Goal: Complete application form

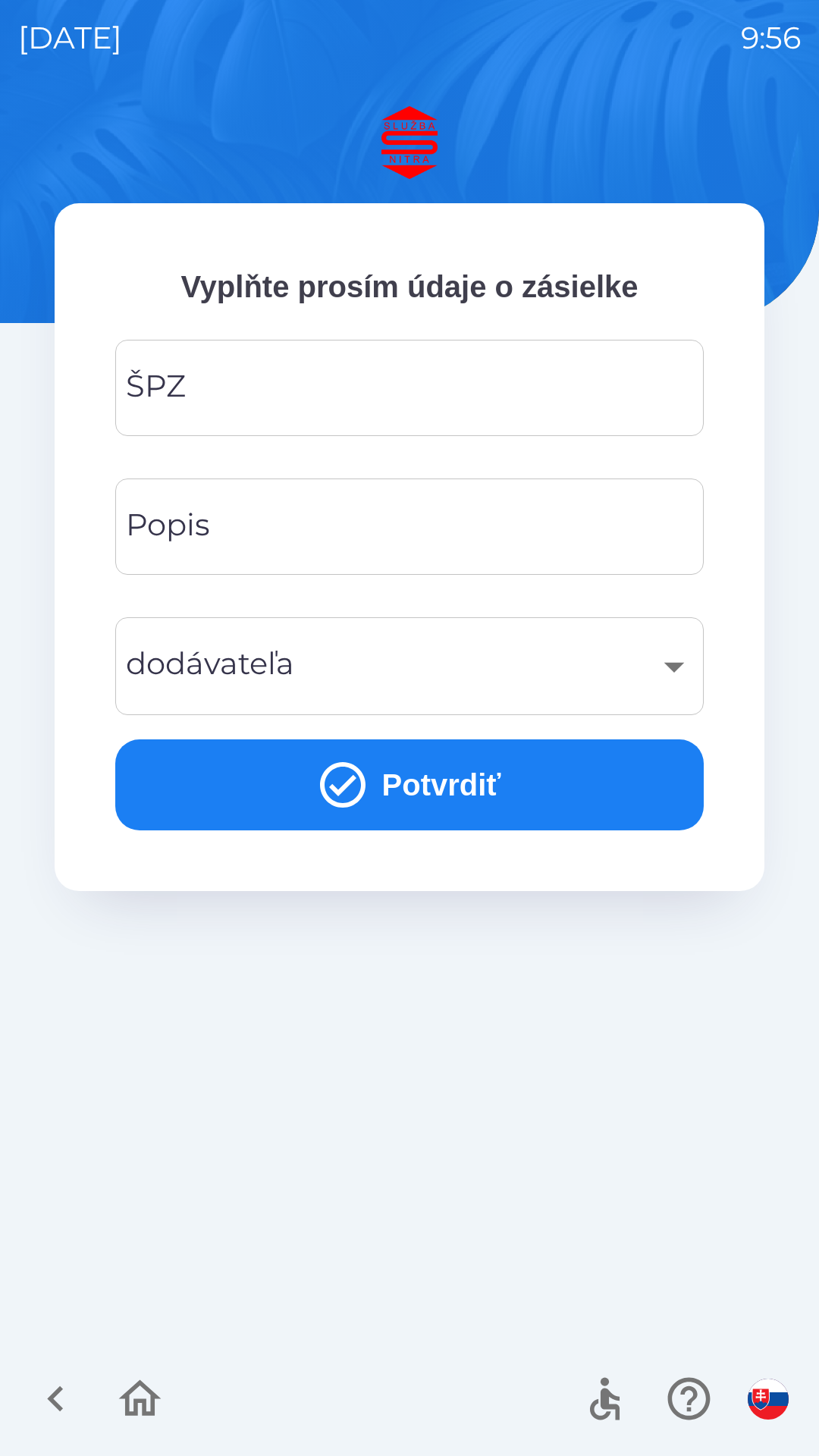
click at [376, 392] on input "ŠPZ" at bounding box center [409, 388] width 552 height 60
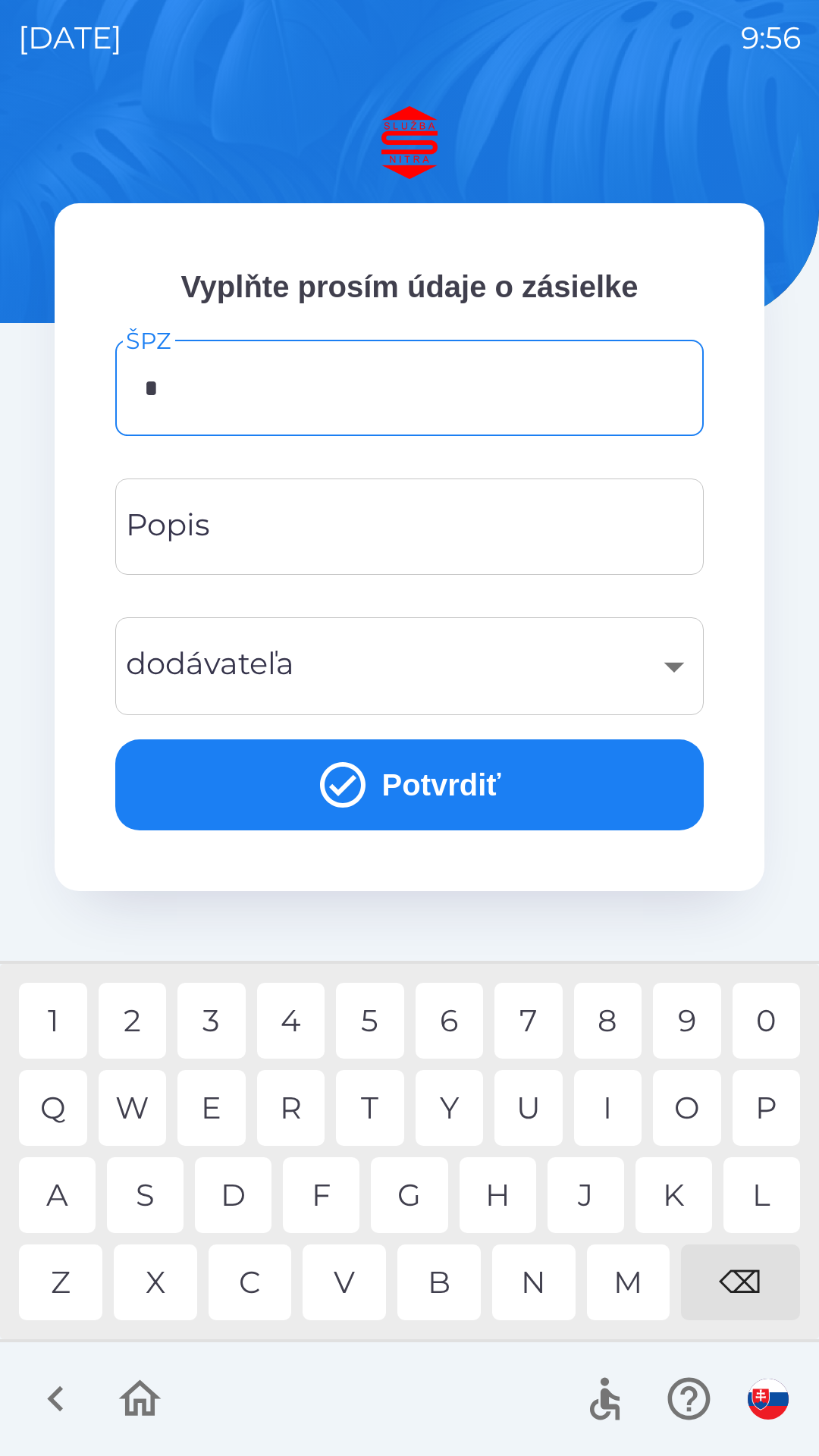
click at [59, 1182] on div "A" at bounding box center [56, 1196] width 77 height 76
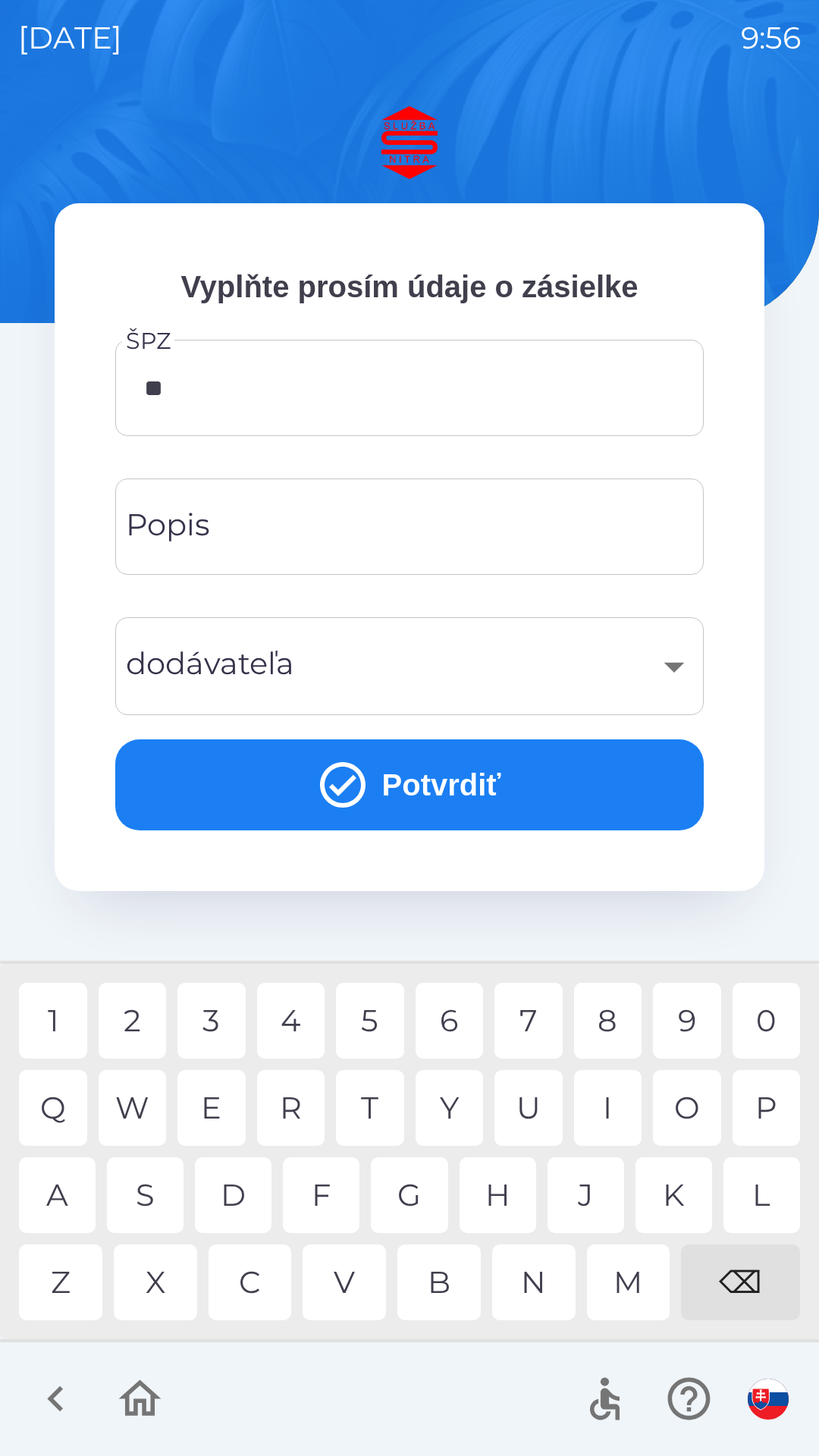
click at [58, 1206] on div "A" at bounding box center [56, 1196] width 77 height 76
click at [618, 1016] on div "8" at bounding box center [608, 1021] width 68 height 76
click at [141, 1024] on div "2" at bounding box center [133, 1021] width 68 height 76
click at [673, 1187] on div "K" at bounding box center [674, 1196] width 77 height 76
type input "*******"
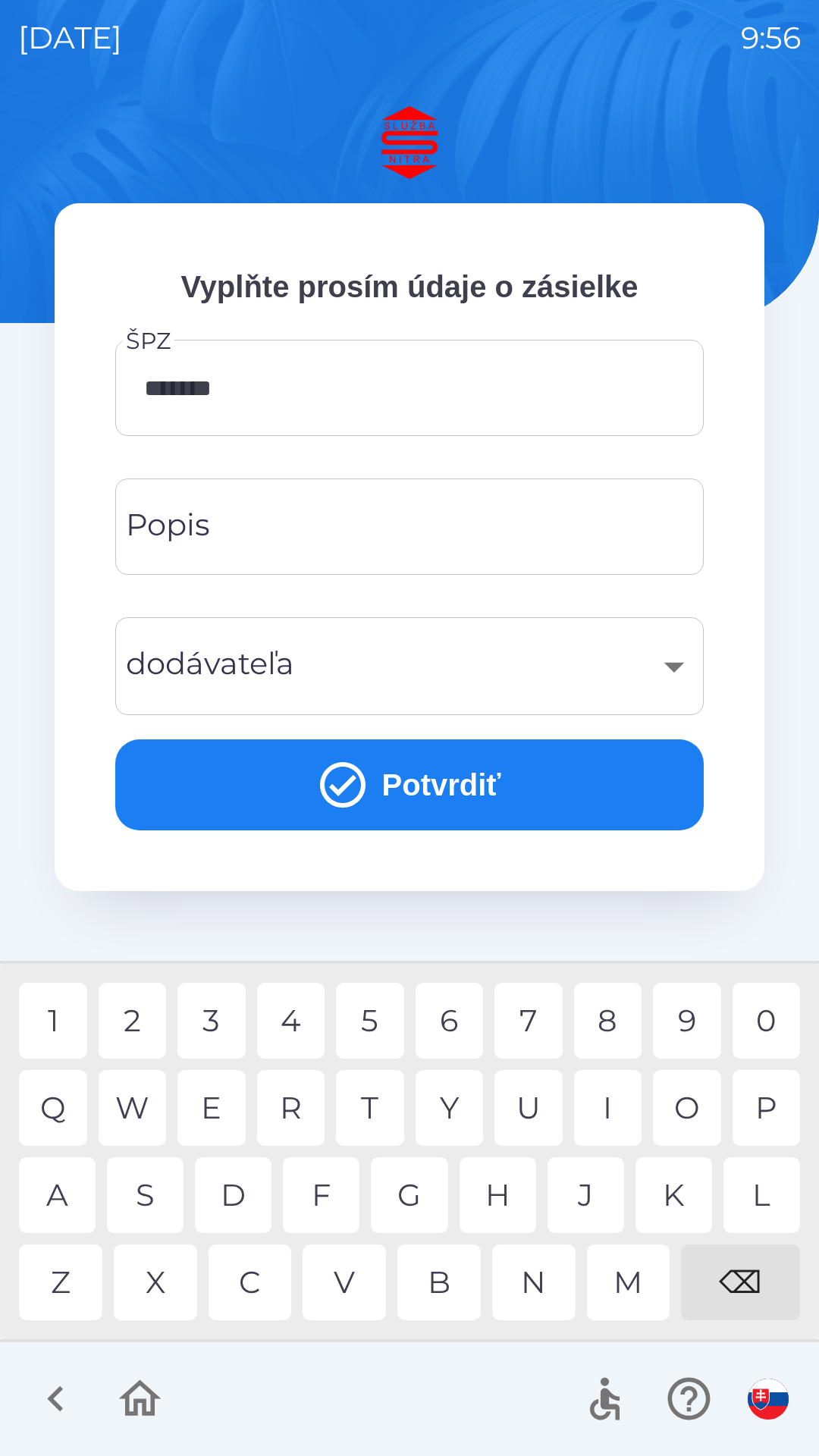
click at [462, 1103] on div "Y" at bounding box center [450, 1108] width 68 height 76
click at [372, 526] on input "Popis" at bounding box center [409, 527] width 552 height 60
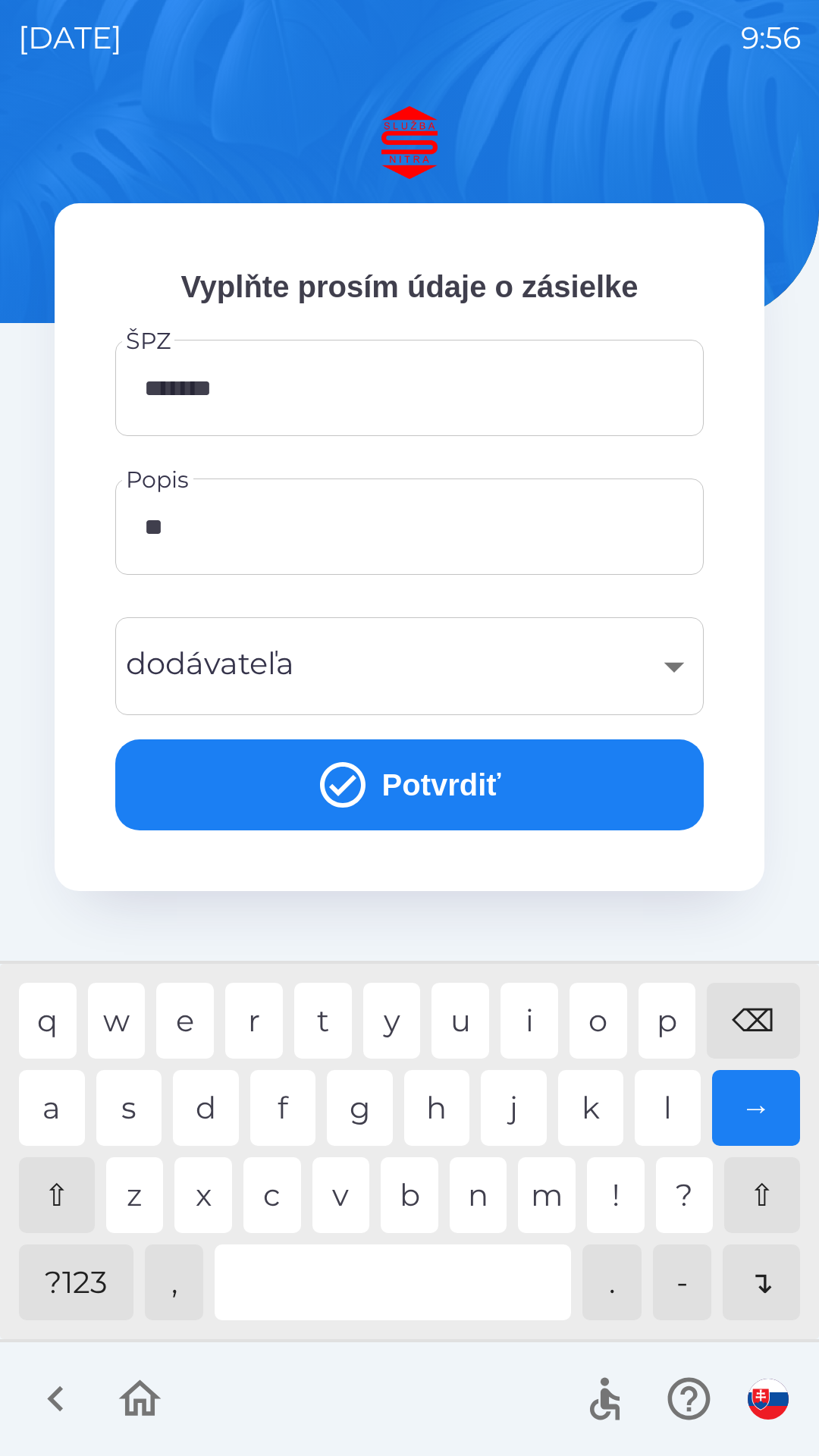
click at [610, 1019] on div "o" at bounding box center [598, 1021] width 57 height 76
click at [192, 1022] on div "e" at bounding box center [185, 1021] width 57 height 76
type input "******"
click at [588, 1109] on div "k" at bounding box center [590, 1108] width 66 height 76
click at [410, 666] on div "​" at bounding box center [409, 666] width 552 height 61
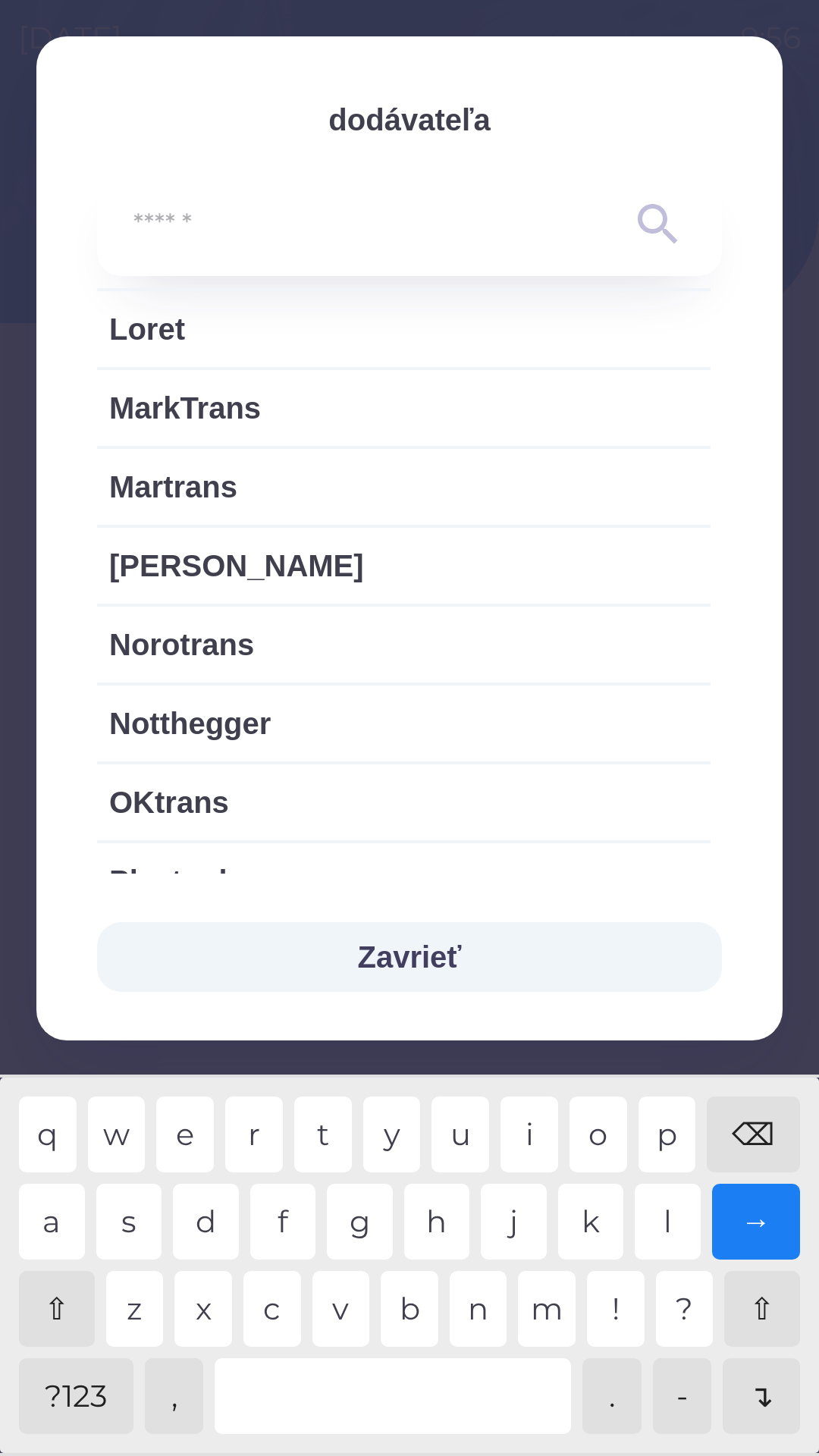
scroll to position [1761, 0]
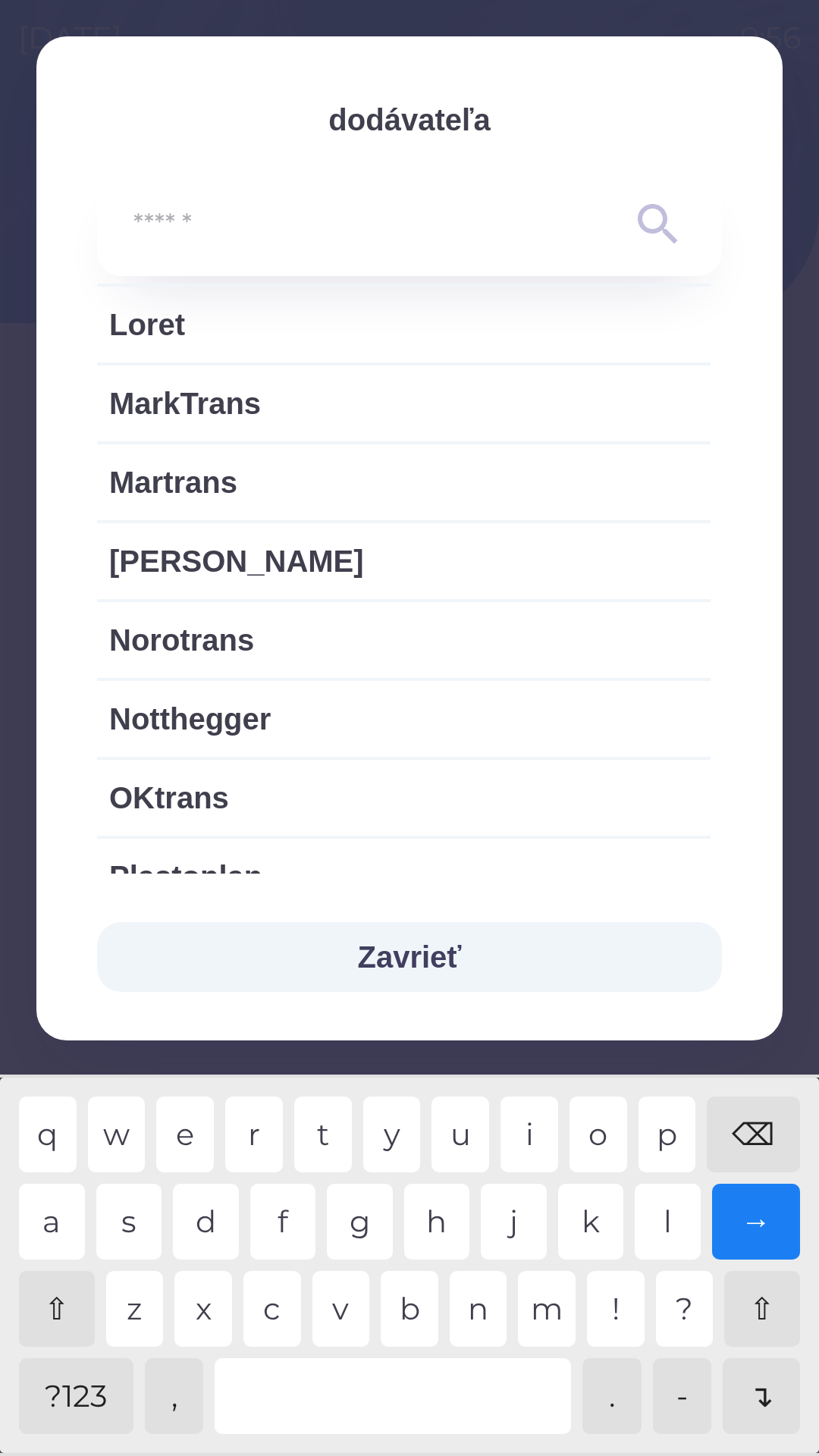
click at [250, 722] on span "Notthegger" at bounding box center [403, 718] width 589 height 45
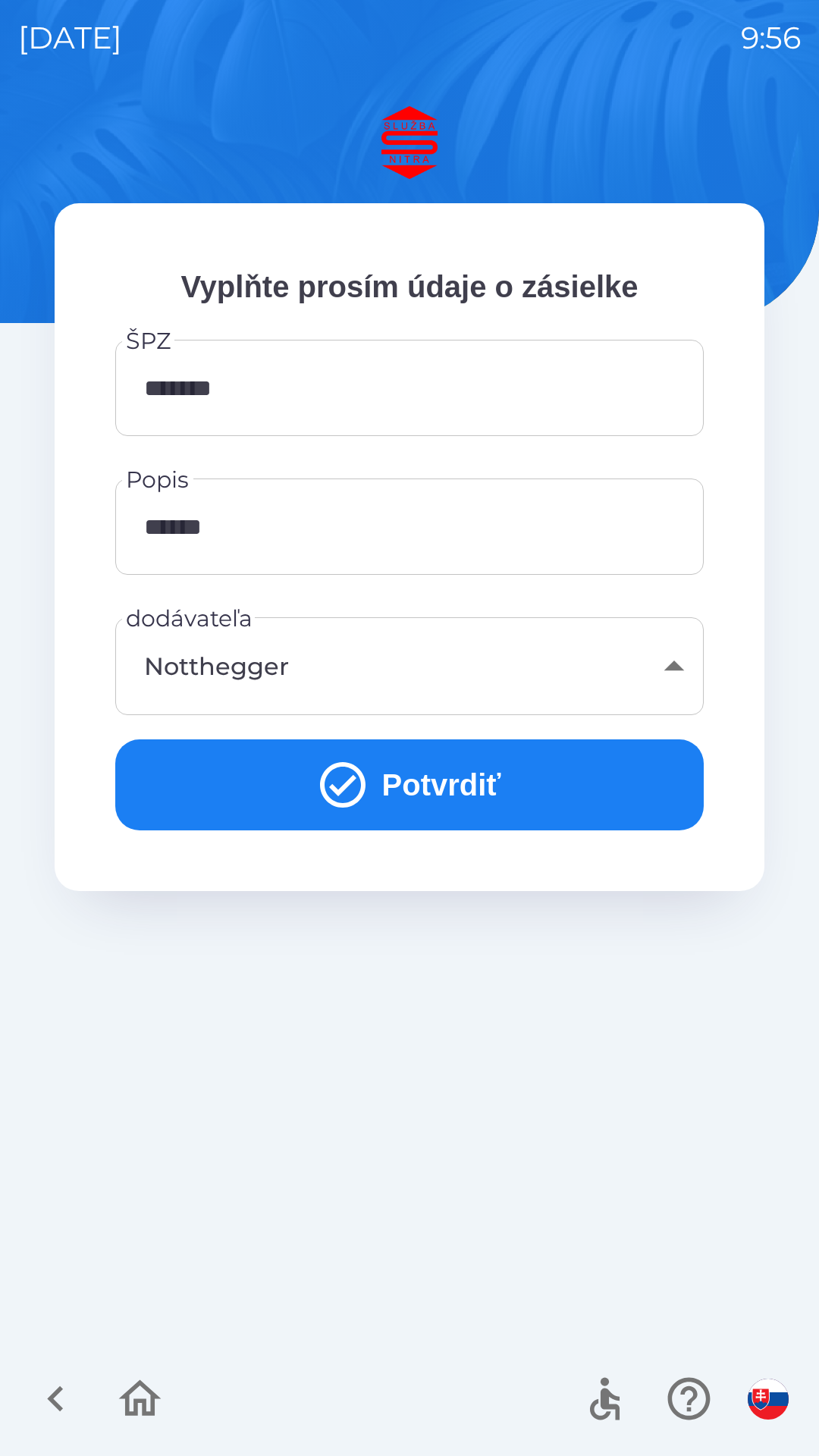
type input "***"
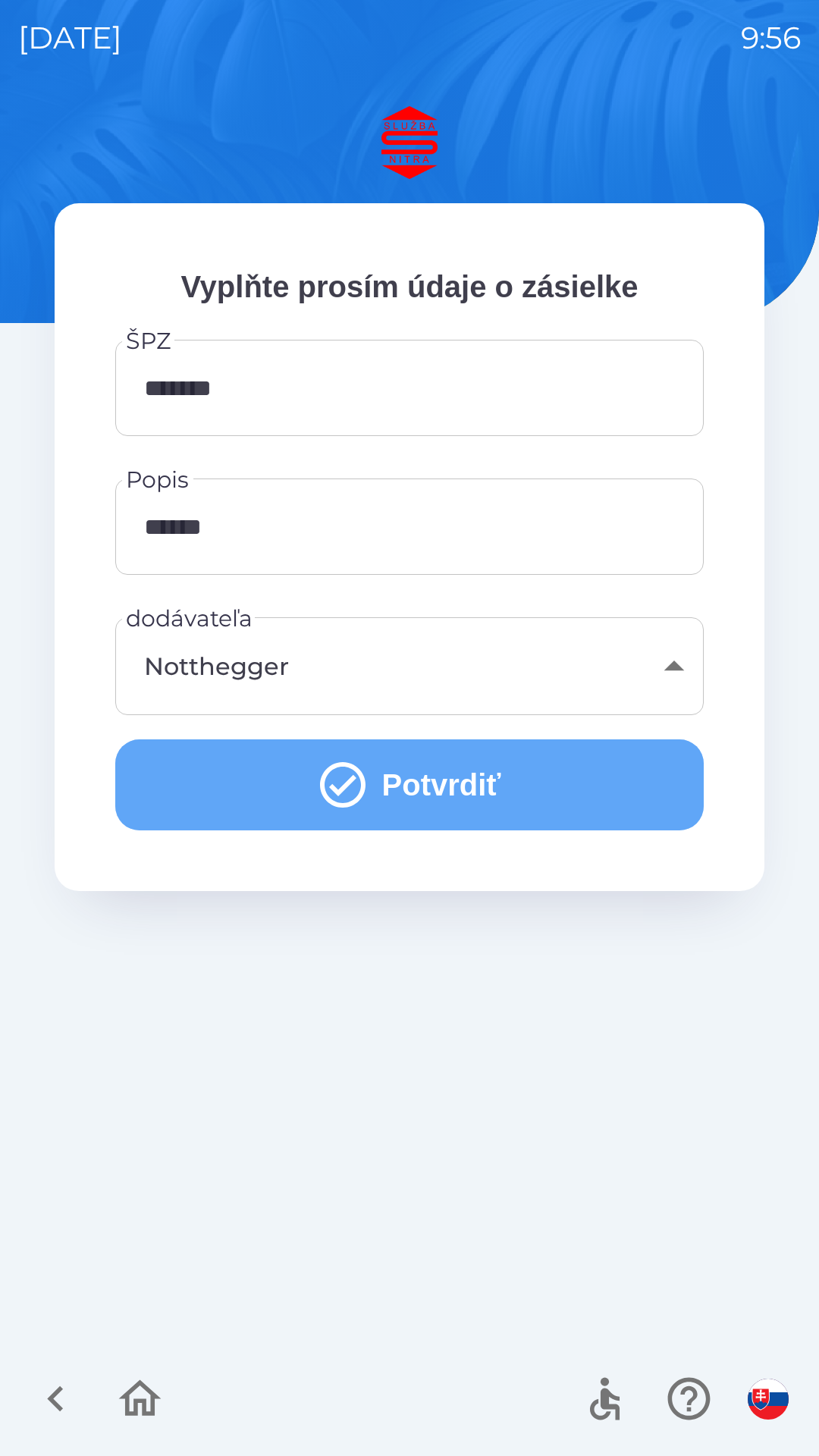
click at [454, 768] on button "Potvrdiť" at bounding box center [410, 785] width 589 height 91
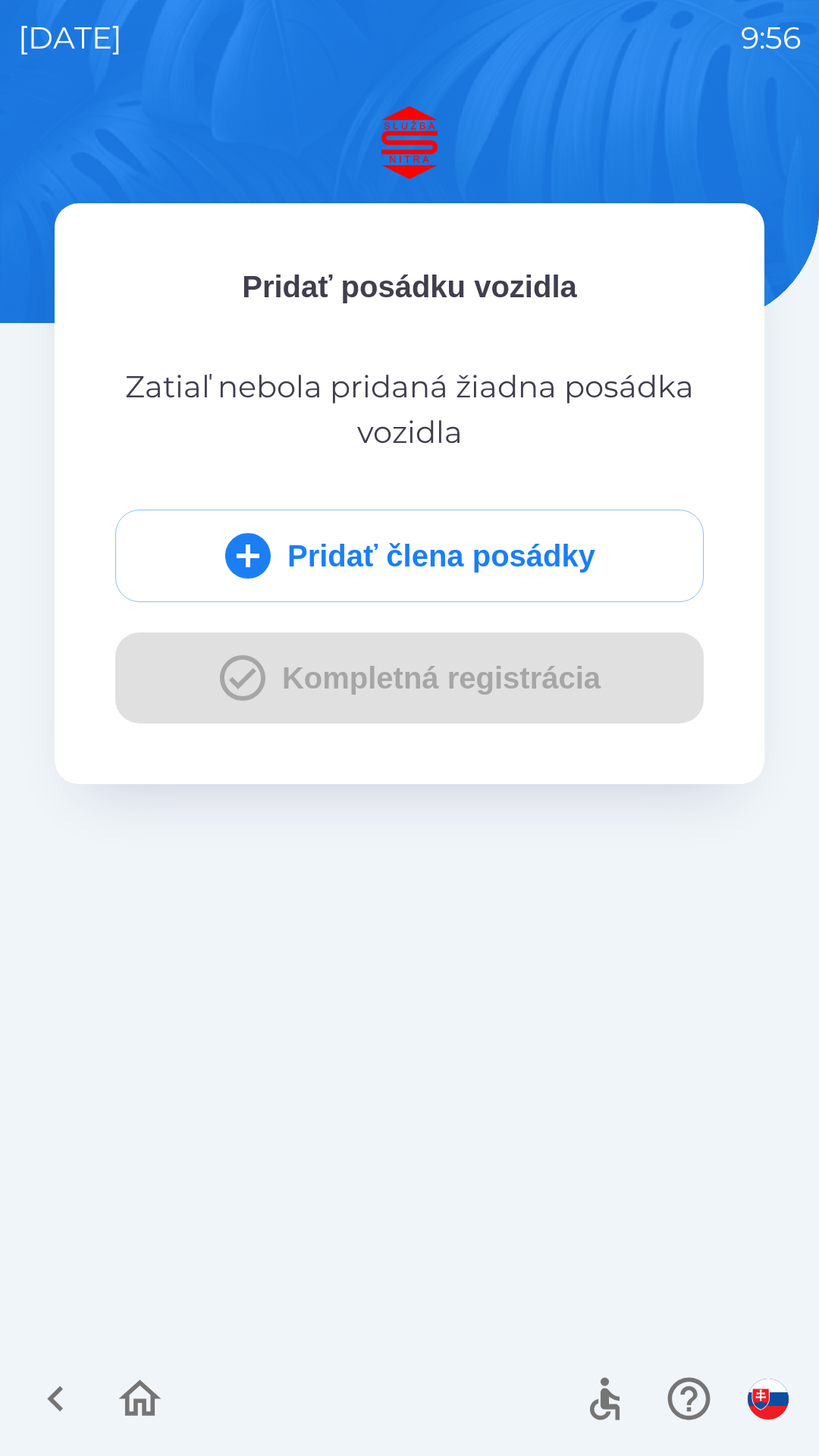
click at [449, 672] on div "Pridať člena posádky Kompletná registrácia" at bounding box center [410, 616] width 589 height 214
click at [443, 651] on div "Pridať člena posádky Kompletná registrácia" at bounding box center [410, 616] width 589 height 214
click at [443, 558] on button "Pridať člena posádky" at bounding box center [410, 556] width 589 height 93
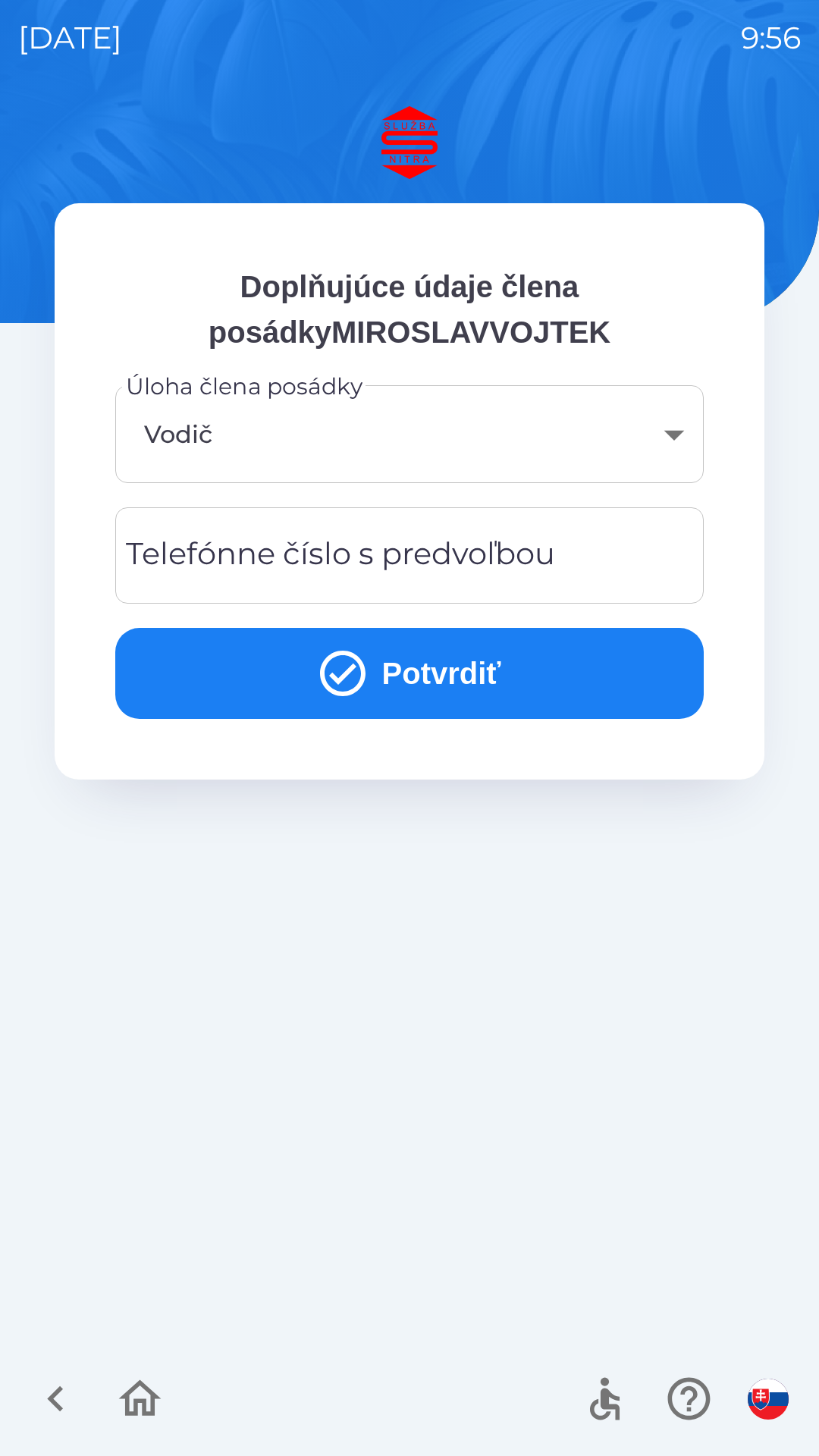
click at [451, 666] on button "Potvrdiť" at bounding box center [410, 674] width 589 height 91
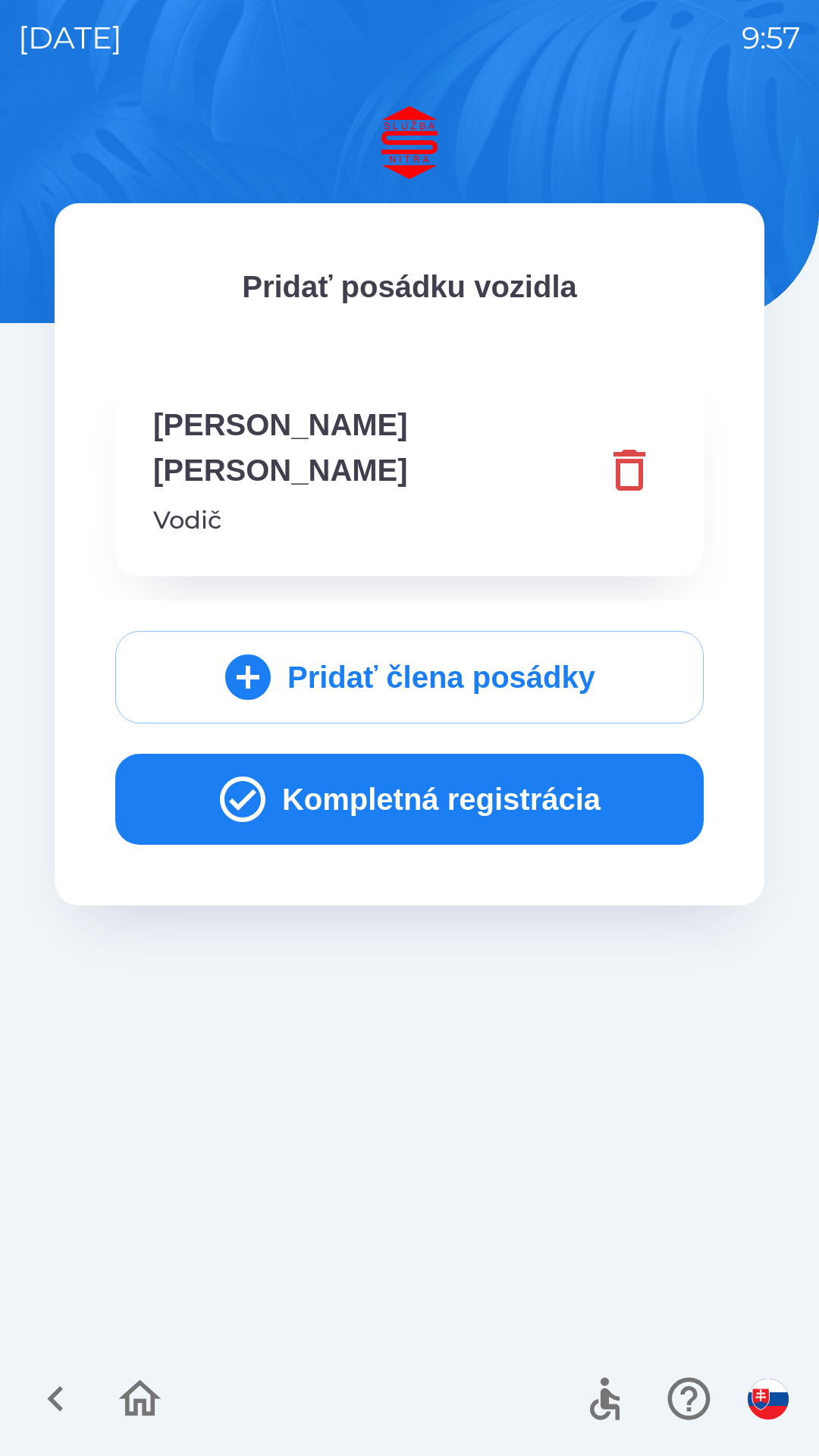
click at [442, 754] on button "Kompletná registrácia" at bounding box center [410, 800] width 589 height 91
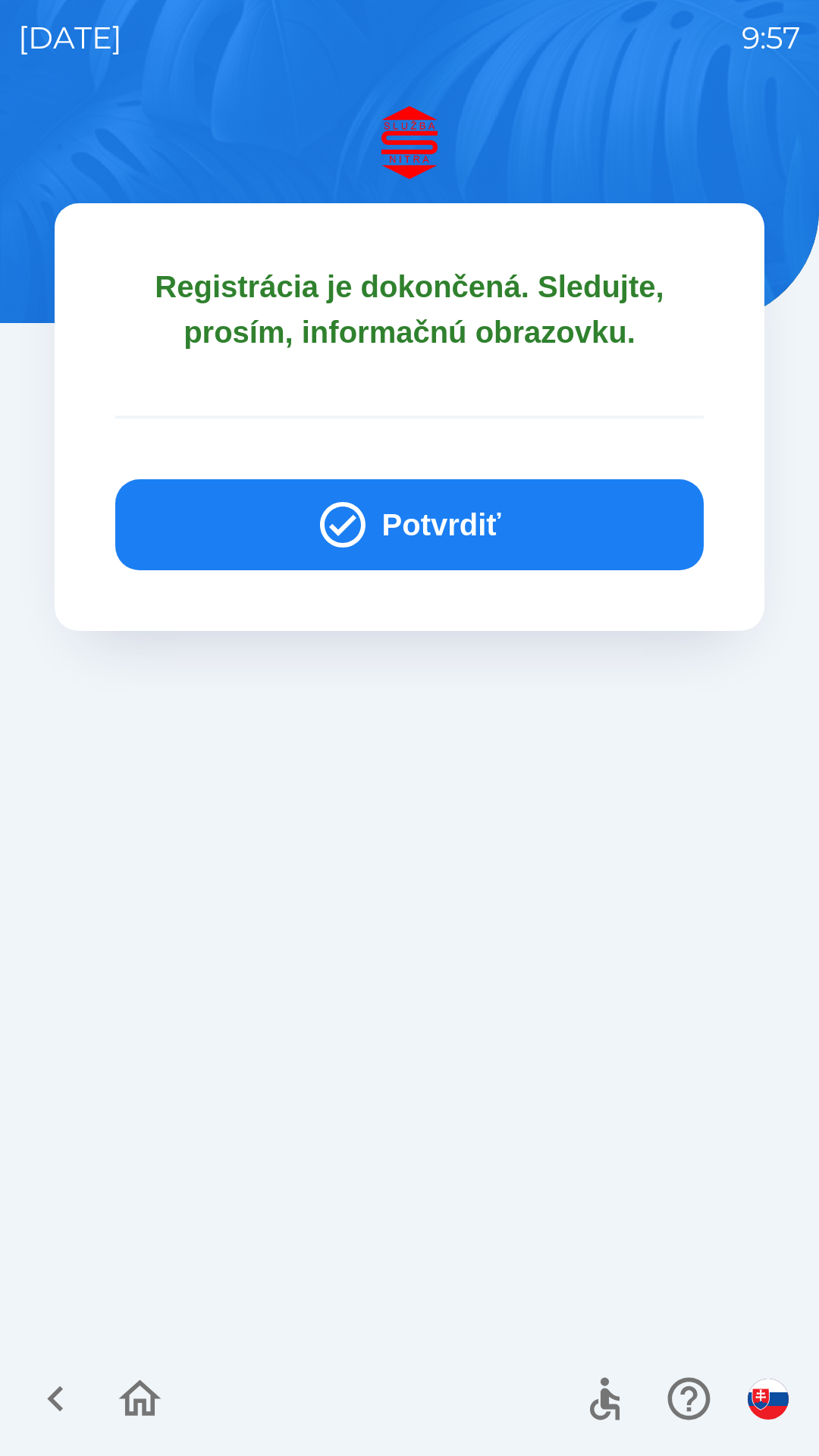
click at [472, 527] on button "Potvrdiť" at bounding box center [410, 525] width 589 height 91
